Goal: Check status: Check status

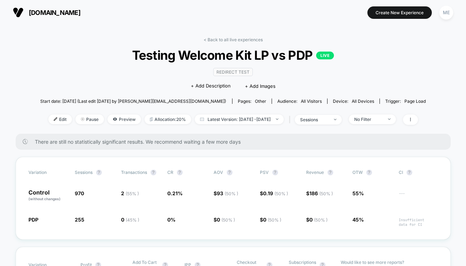
click at [52, 15] on span "[DOMAIN_NAME]" at bounding box center [55, 12] width 52 height 7
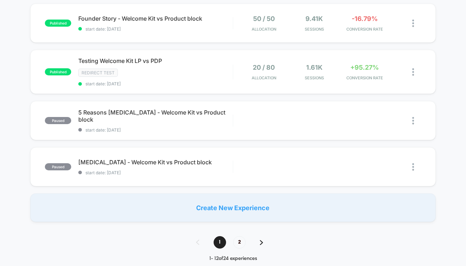
scroll to position [451, 0]
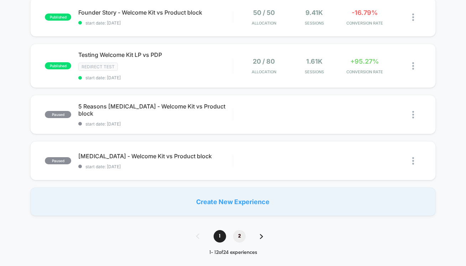
click at [239, 234] on span "2" at bounding box center [239, 236] width 12 height 12
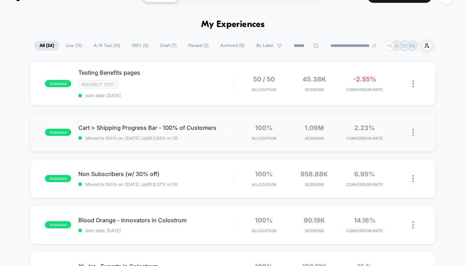
scroll to position [16, 0]
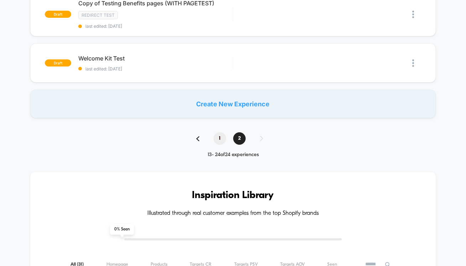
click at [218, 136] on span "1" at bounding box center [220, 139] width 12 height 12
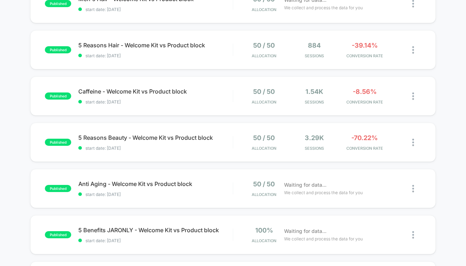
scroll to position [186, 0]
click at [195, 149] on span "start date: [DATE]" at bounding box center [155, 148] width 155 height 5
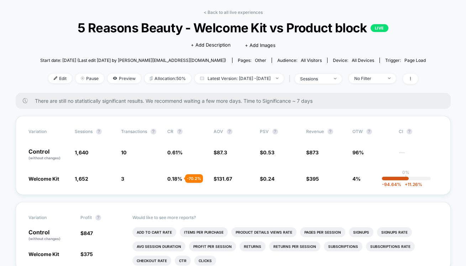
scroll to position [44, 0]
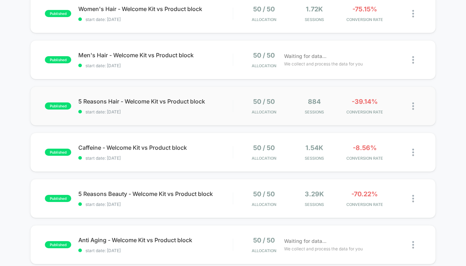
scroll to position [150, 0]
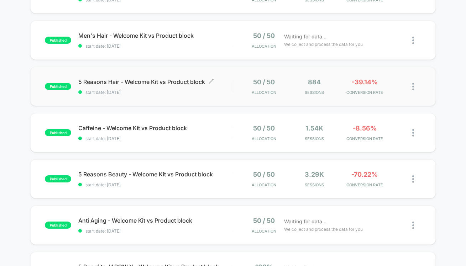
click at [191, 88] on div "5 Reasons Hair - Welcome Kit vs Product block Click to edit experience details …" at bounding box center [155, 86] width 155 height 17
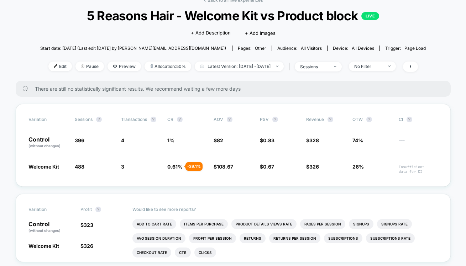
scroll to position [51, 0]
